Goal: Find specific page/section: Find specific page/section

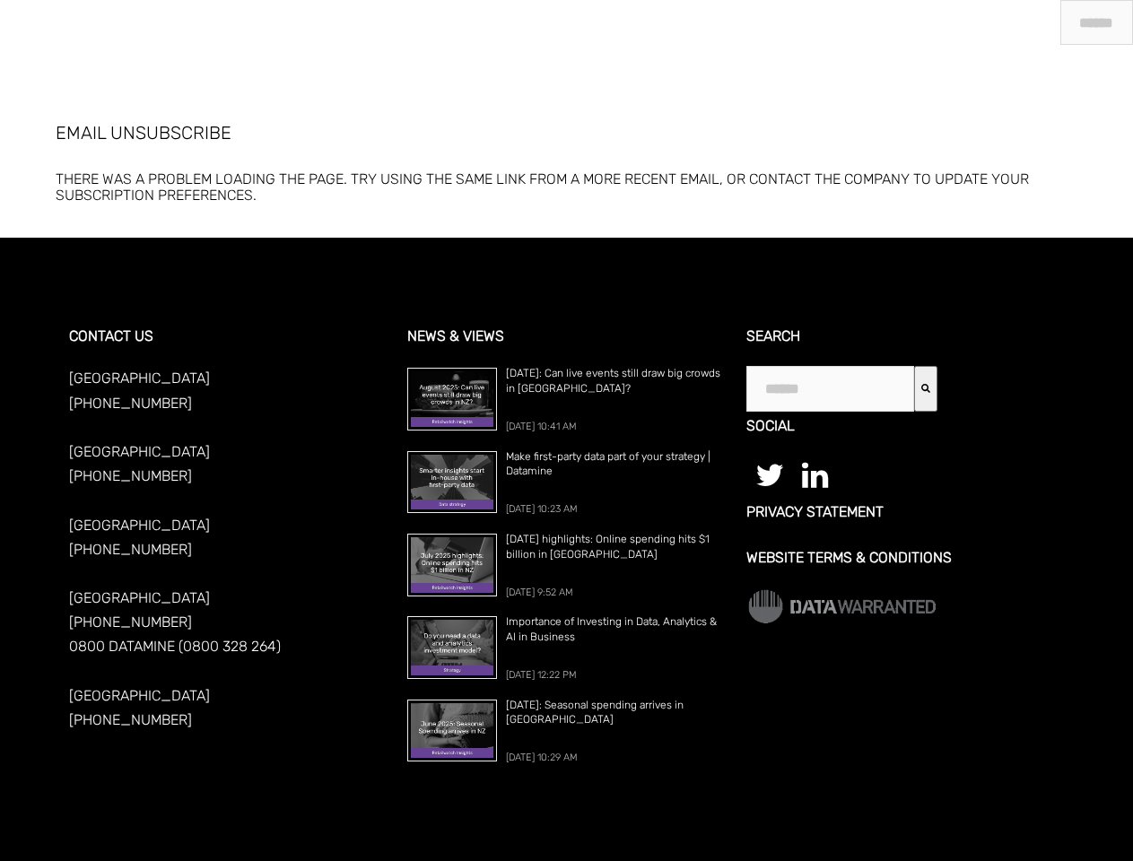
click at [566, 430] on span "[DATE] 10:41 AM" at bounding box center [541, 427] width 71 height 12
click at [926, 388] on icon "Search" at bounding box center [925, 388] width 9 height 9
click at [566, 430] on span "September 15, 2025 at 10:41 AM" at bounding box center [541, 427] width 71 height 12
click at [926, 388] on icon "Search" at bounding box center [925, 388] width 9 height 9
